Goal: Communication & Community: Answer question/provide support

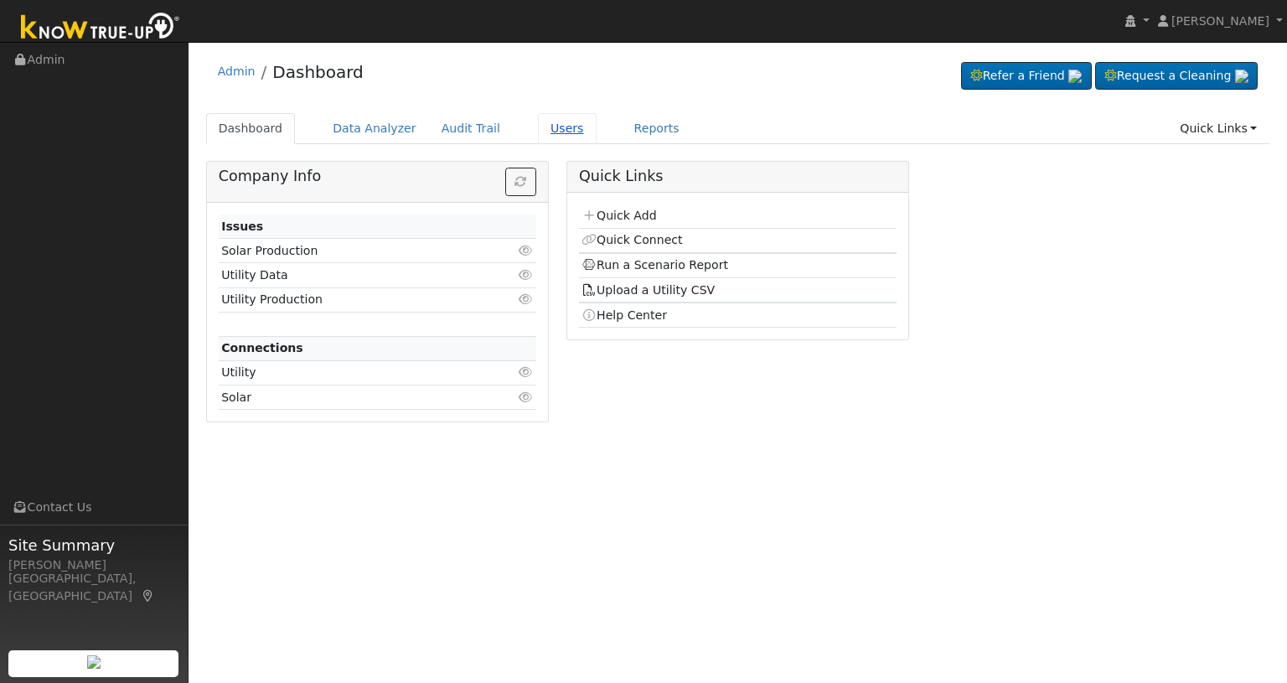
click at [550, 137] on link "Users" at bounding box center [567, 128] width 59 height 31
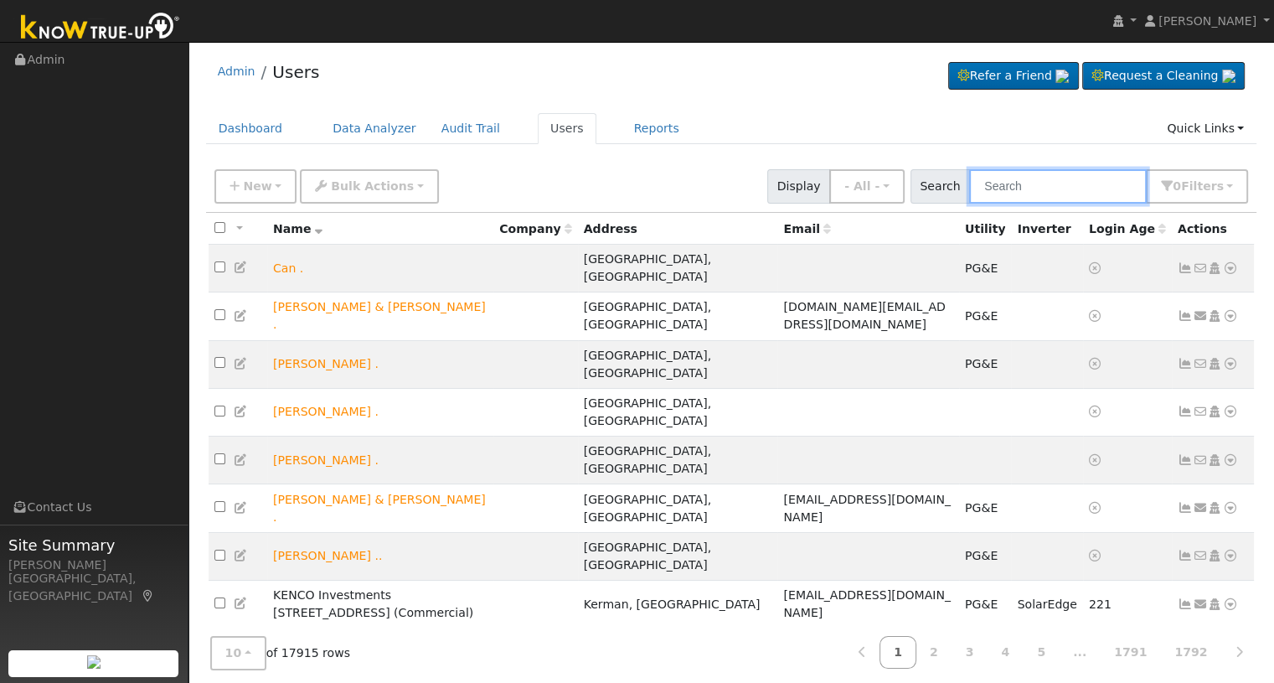
click at [1045, 190] on input "text" at bounding box center [1058, 186] width 178 height 34
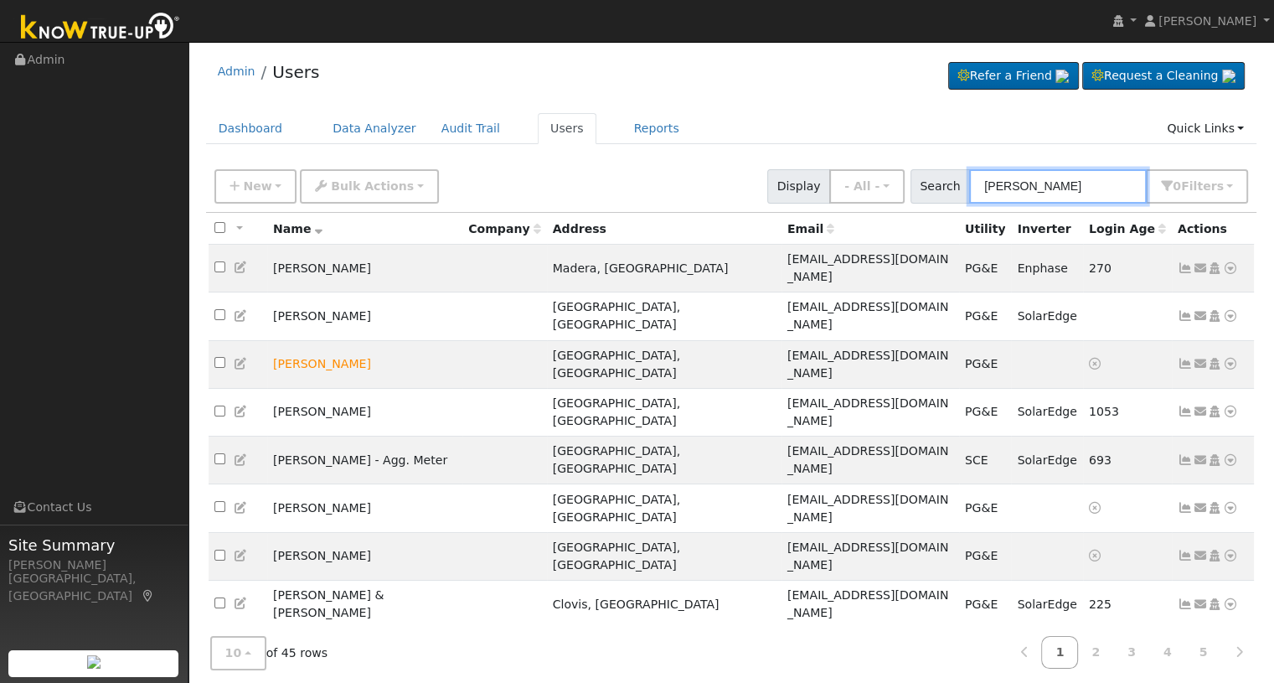
click at [988, 182] on input "Silva" at bounding box center [1058, 186] width 178 height 34
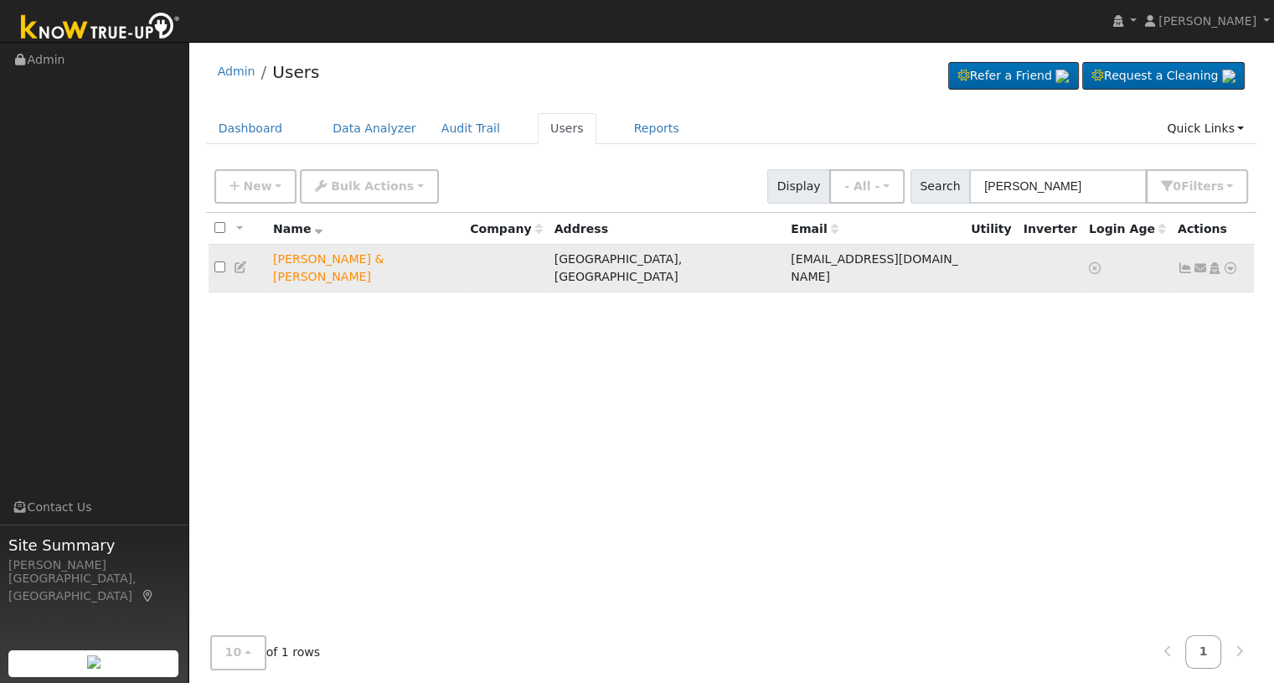
click at [1199, 263] on icon at bounding box center [1200, 268] width 15 height 12
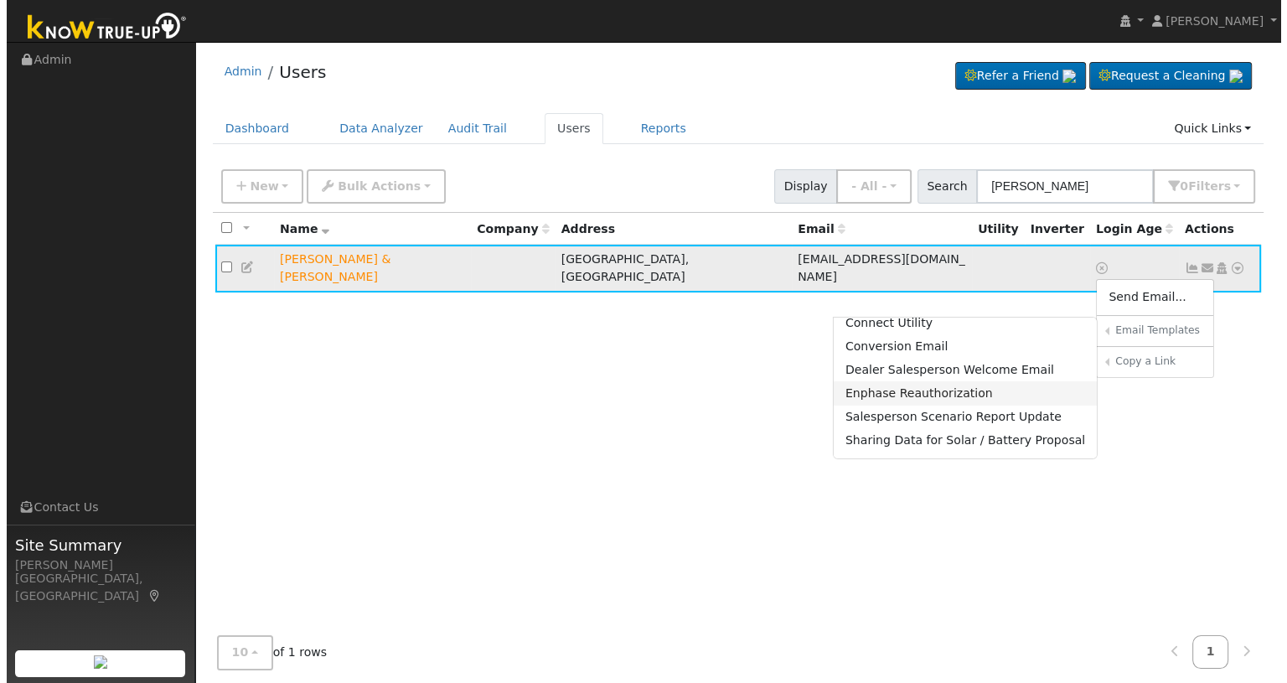
scroll to position [111, 0]
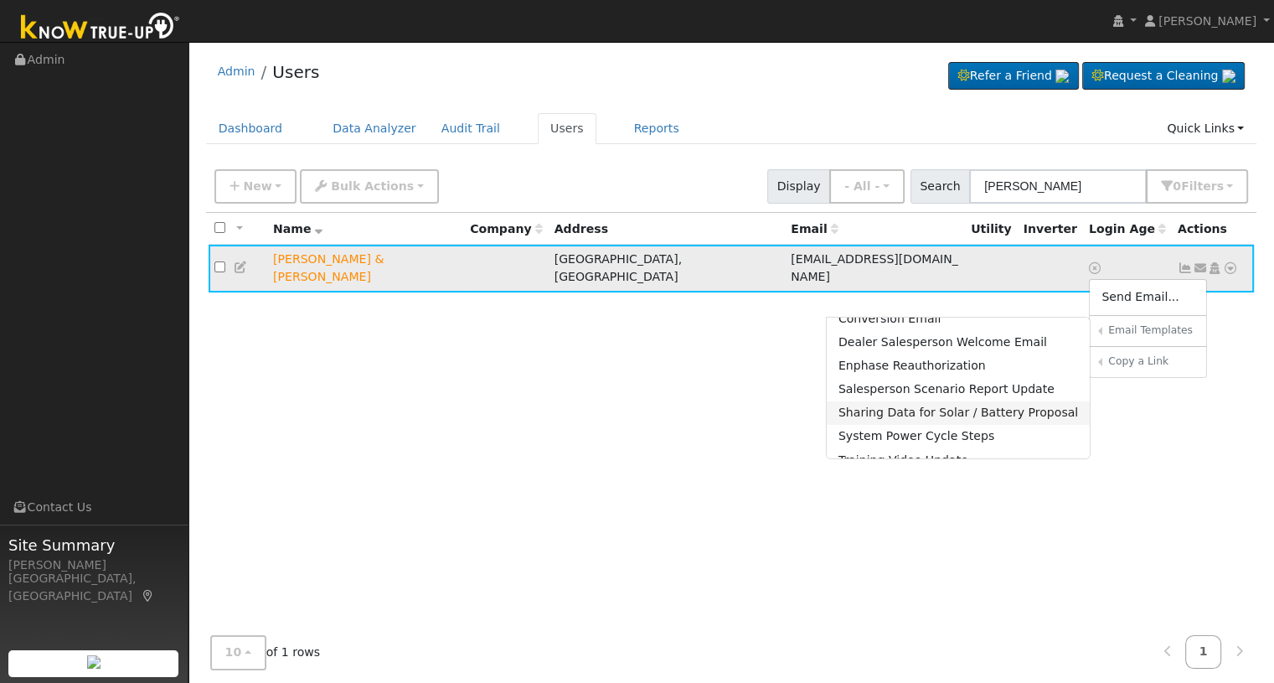
click at [925, 401] on link "Sharing Data for Solar / Battery Proposal" at bounding box center [959, 412] width 264 height 23
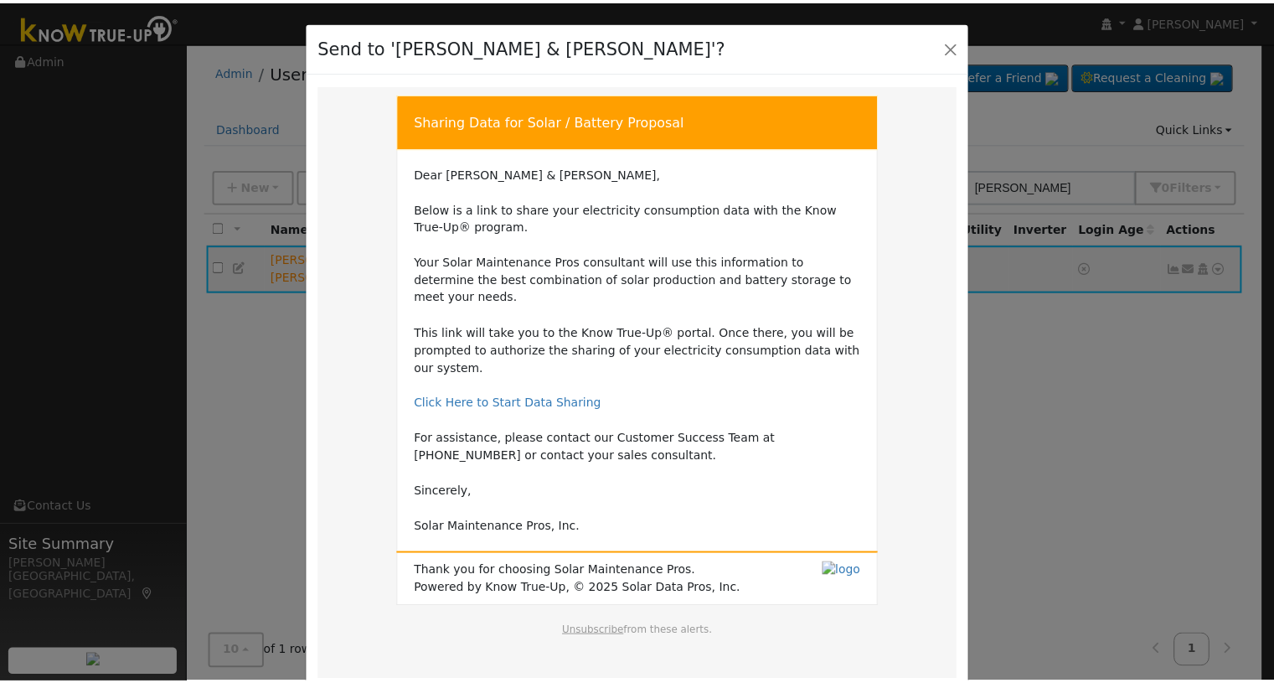
scroll to position [47, 0]
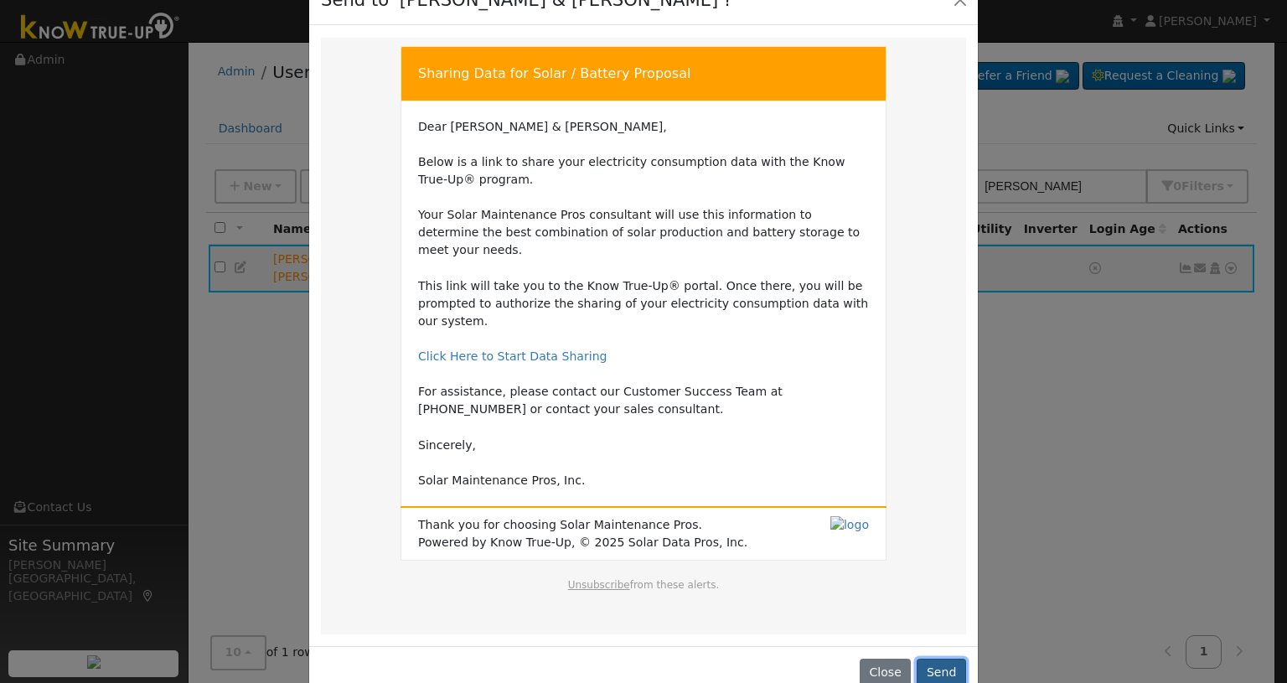
click at [934, 658] on button "Send" at bounding box center [940, 672] width 49 height 28
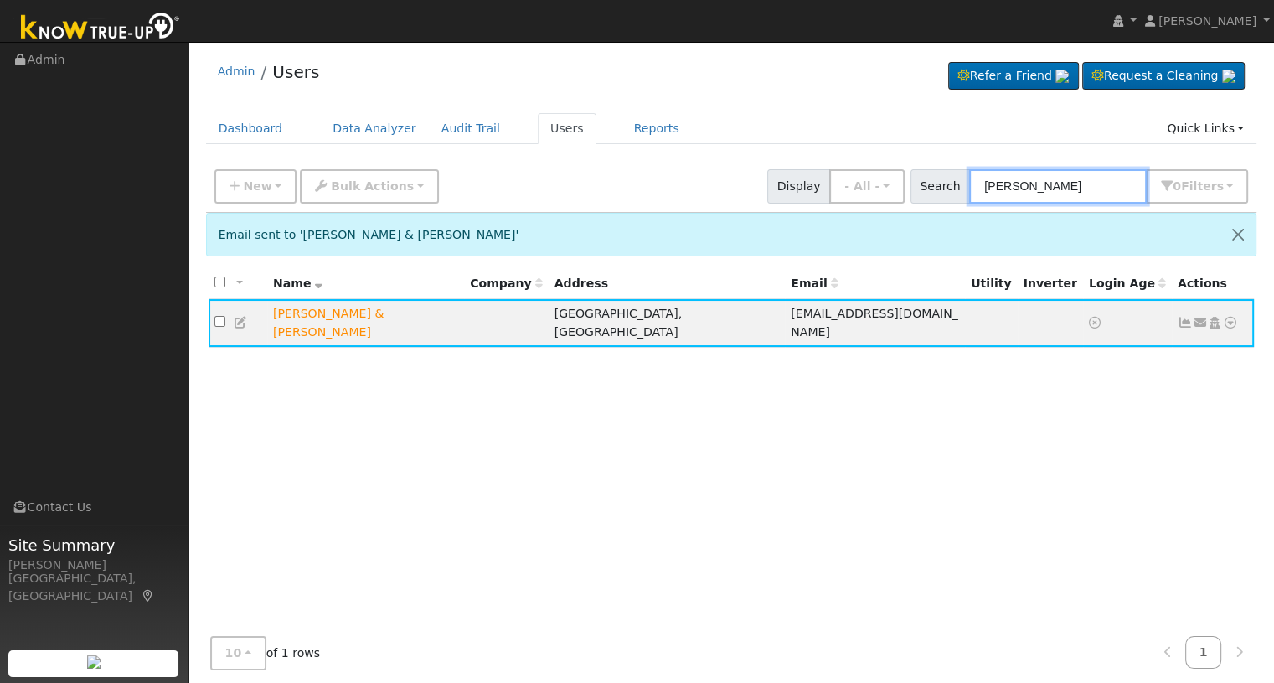
drag, startPoint x: 1069, startPoint y: 182, endPoint x: 925, endPoint y: 187, distance: 144.2
click at [925, 187] on div "Search Linda Silva 0 Filter s My accounts Role Show - All - Show Leads Admin Bi…" at bounding box center [1080, 186] width 338 height 34
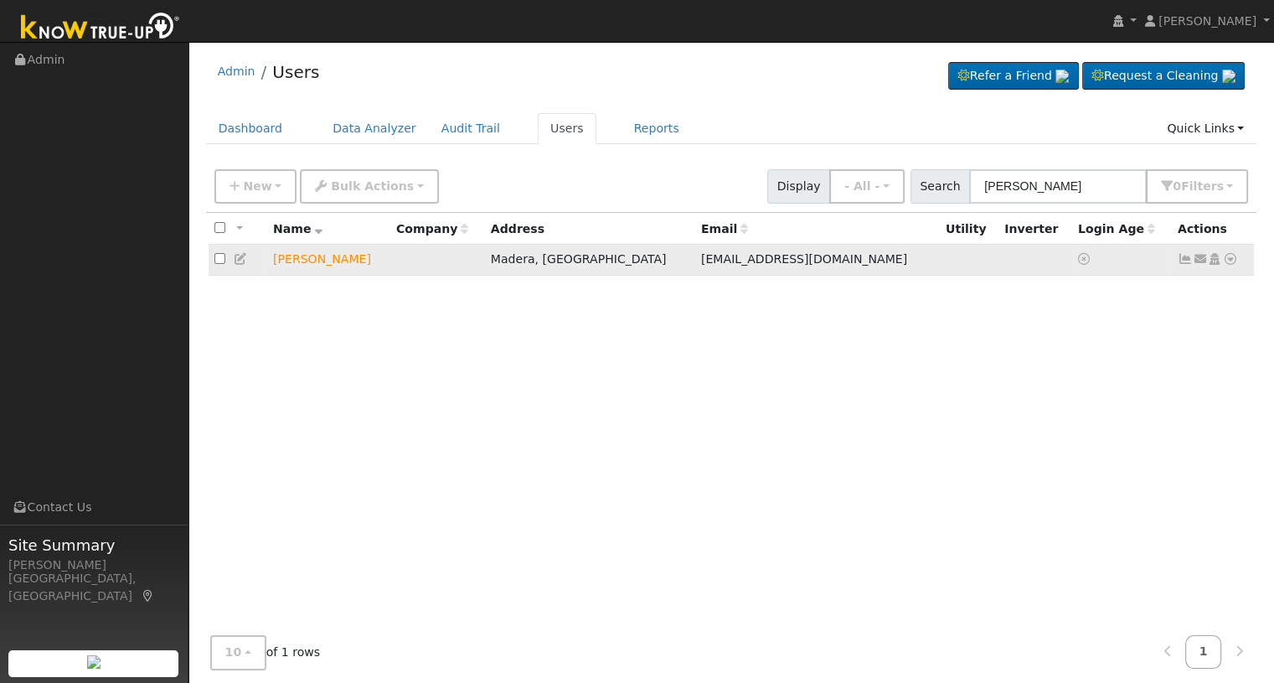
click at [1196, 261] on icon at bounding box center [1200, 259] width 15 height 12
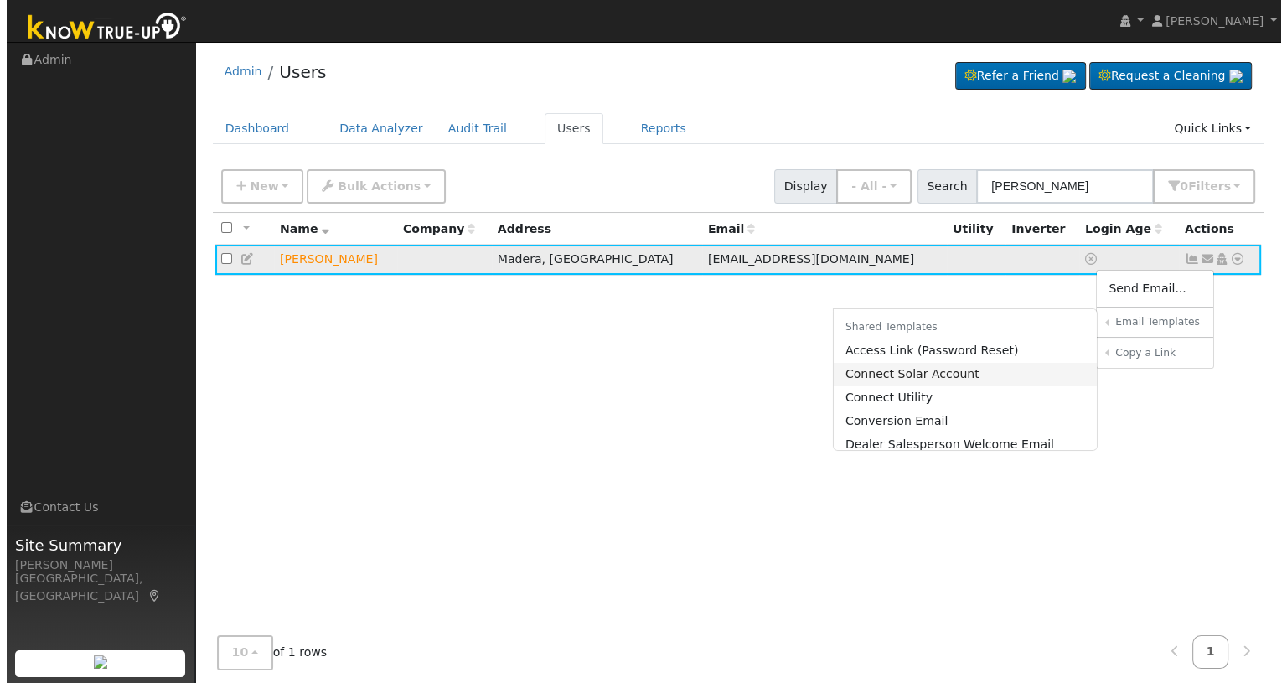
scroll to position [111, 0]
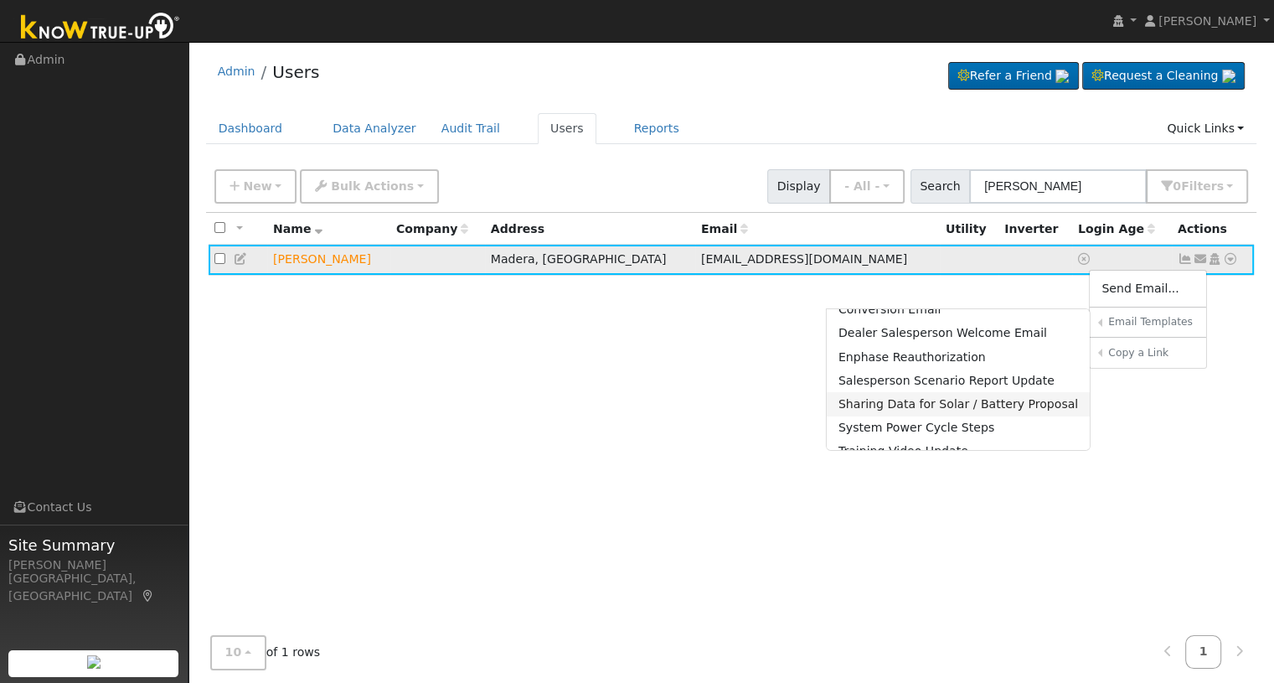
click at [907, 394] on link "Sharing Data for Solar / Battery Proposal" at bounding box center [959, 403] width 264 height 23
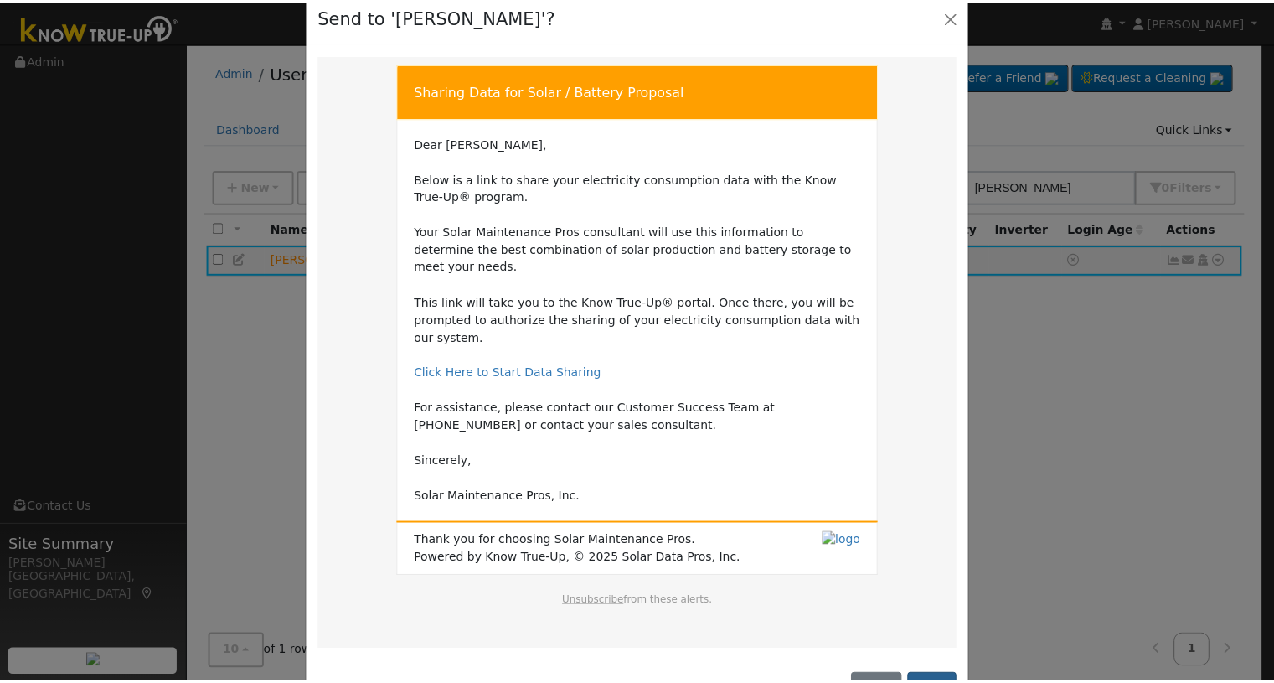
scroll to position [47, 0]
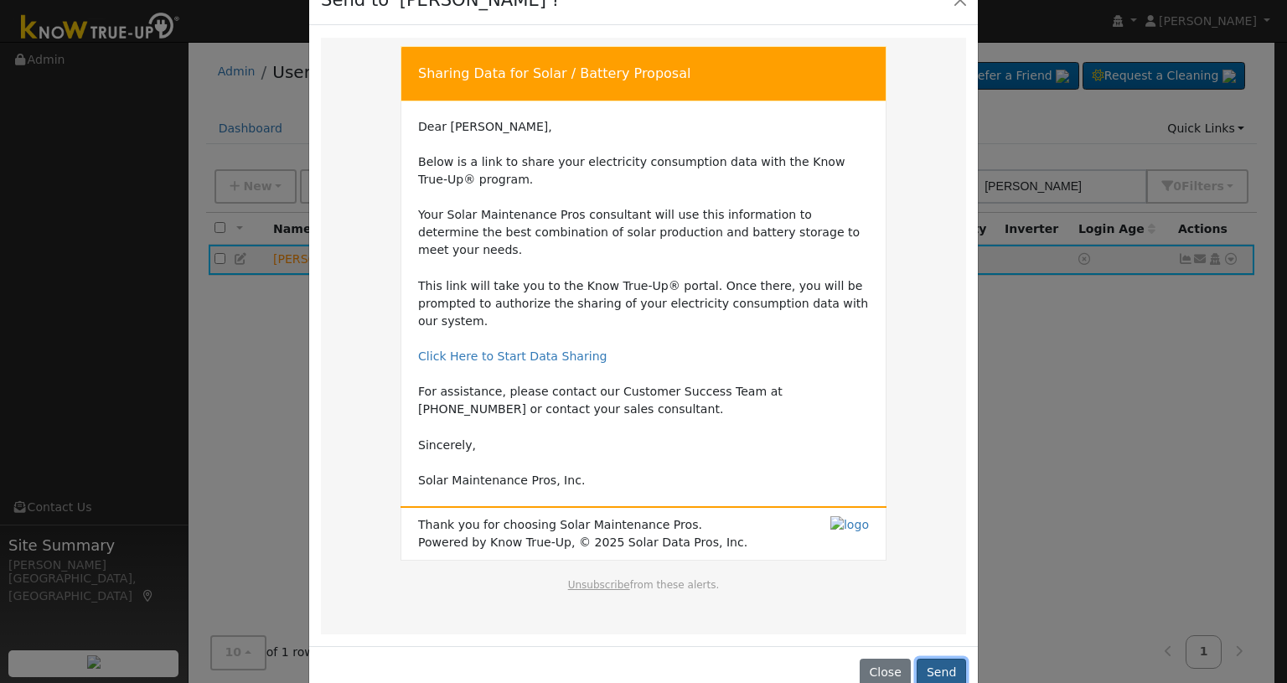
click at [959, 658] on button "Send" at bounding box center [940, 672] width 49 height 28
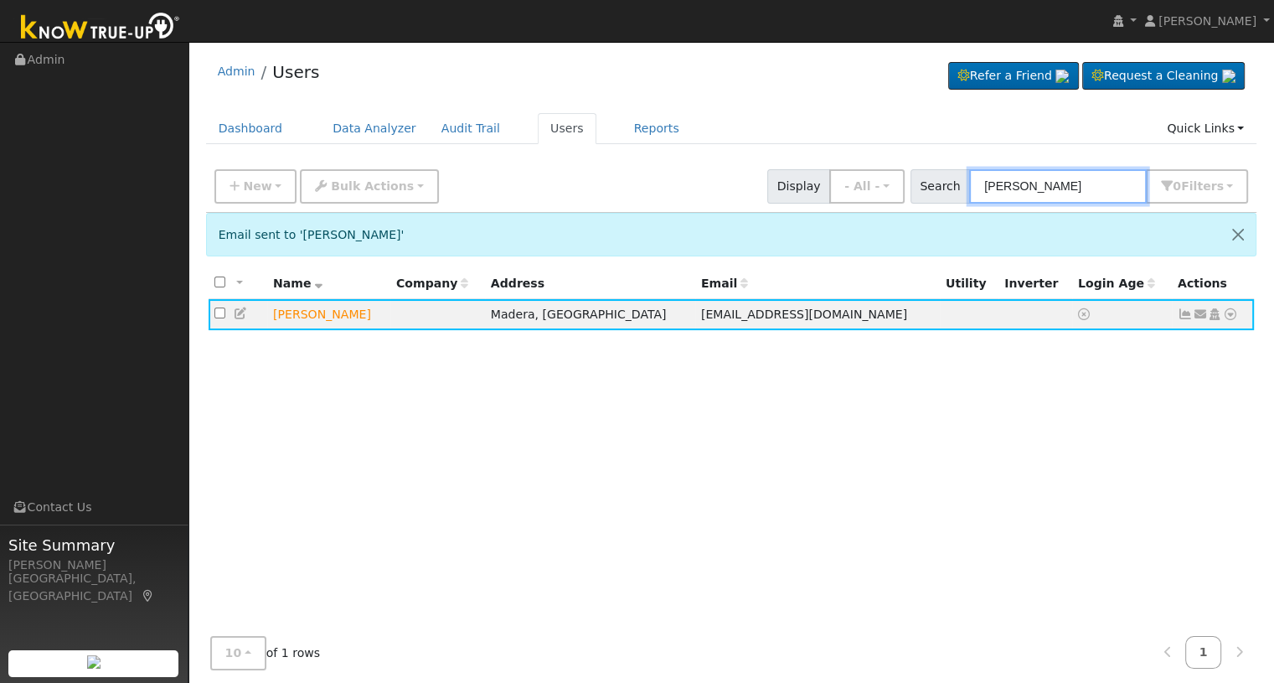
drag, startPoint x: 1133, startPoint y: 185, endPoint x: 848, endPoint y: 187, distance: 284.8
click at [848, 187] on div "New Add User Quick Add Quick Connect Quick Convert Lead Bulk Actions Send Email…" at bounding box center [731, 183] width 1040 height 40
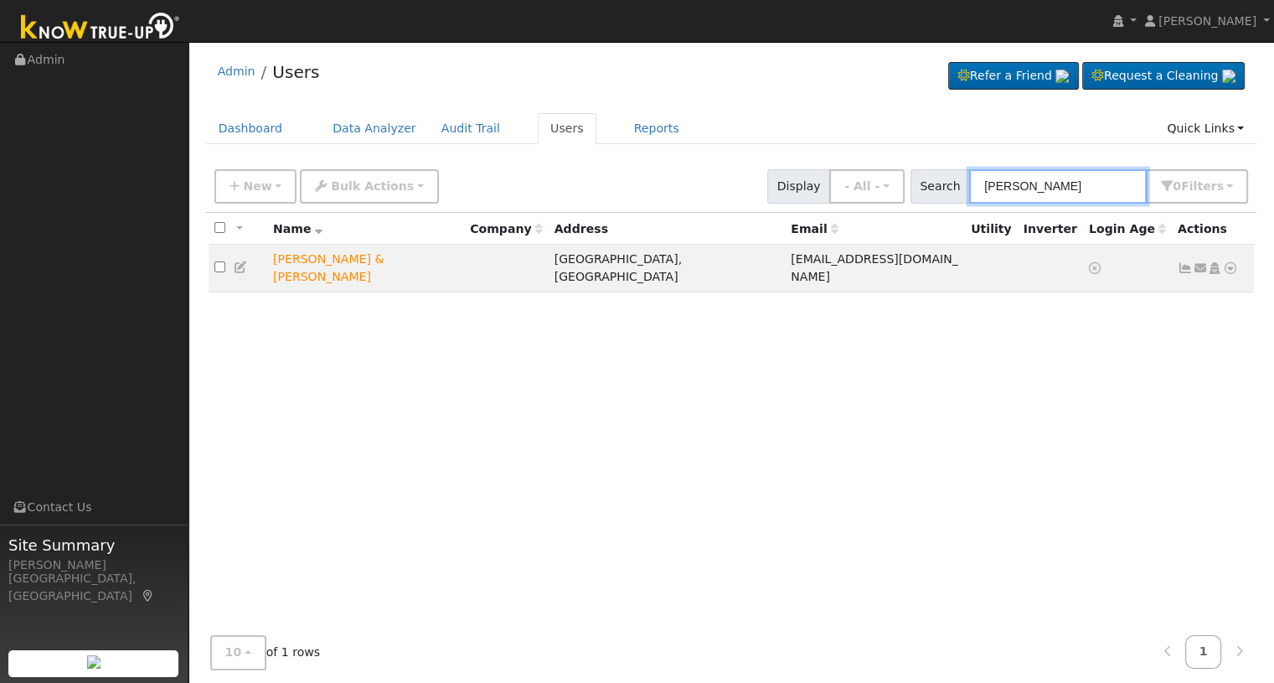
type input "Linda silva"
